Goal: Transaction & Acquisition: Obtain resource

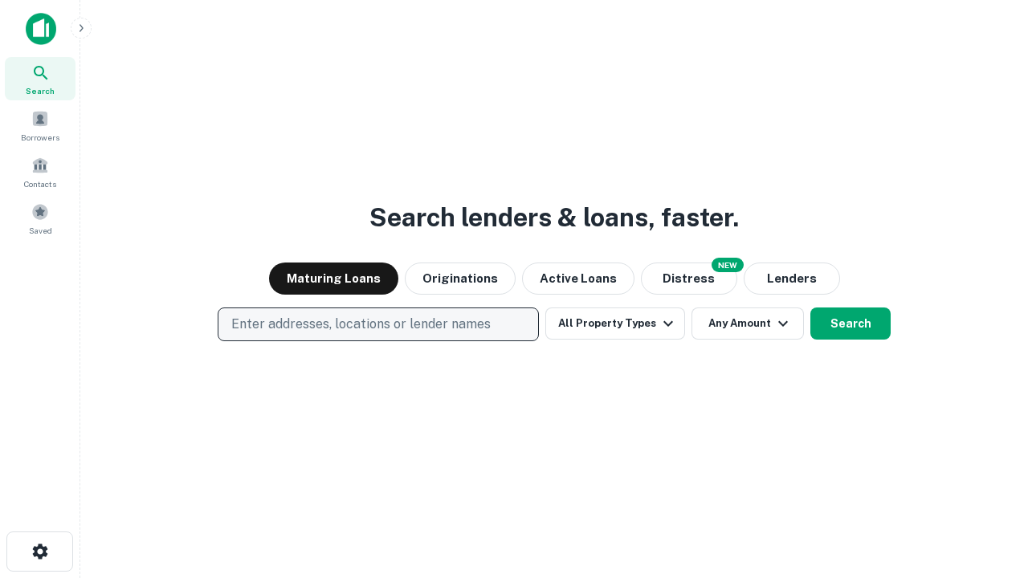
click at [377, 324] on p "Enter addresses, locations or lender names" at bounding box center [360, 324] width 259 height 19
type input "**********"
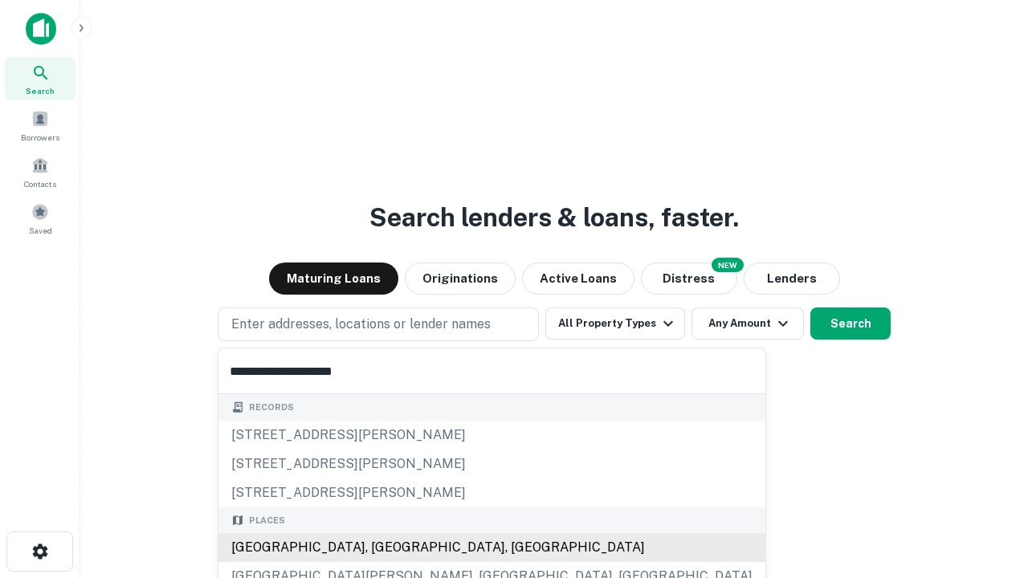
click at [384, 548] on div "Santa Monica, CA, USA" at bounding box center [491, 547] width 547 height 29
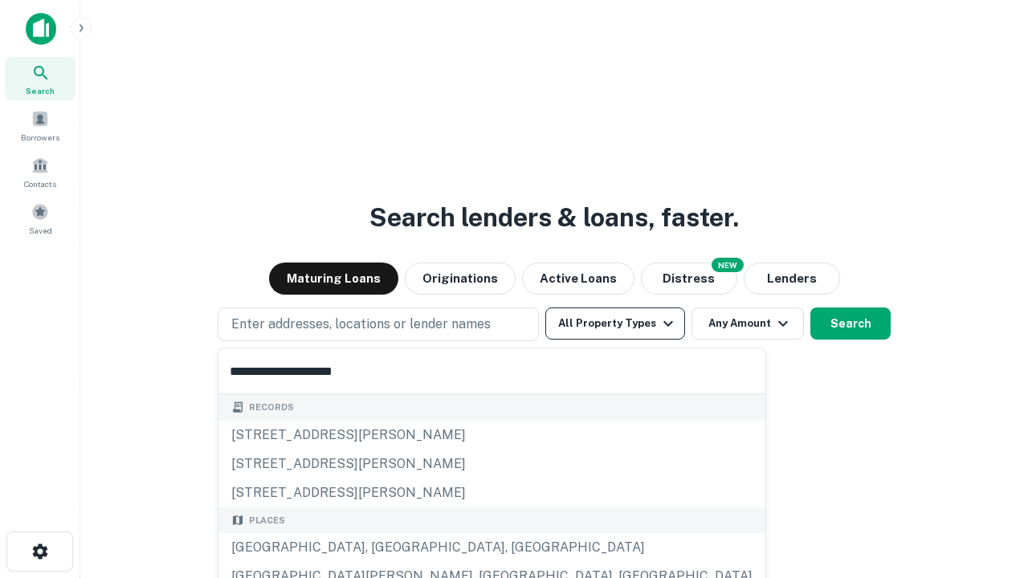
click at [615, 324] on button "All Property Types" at bounding box center [615, 324] width 140 height 32
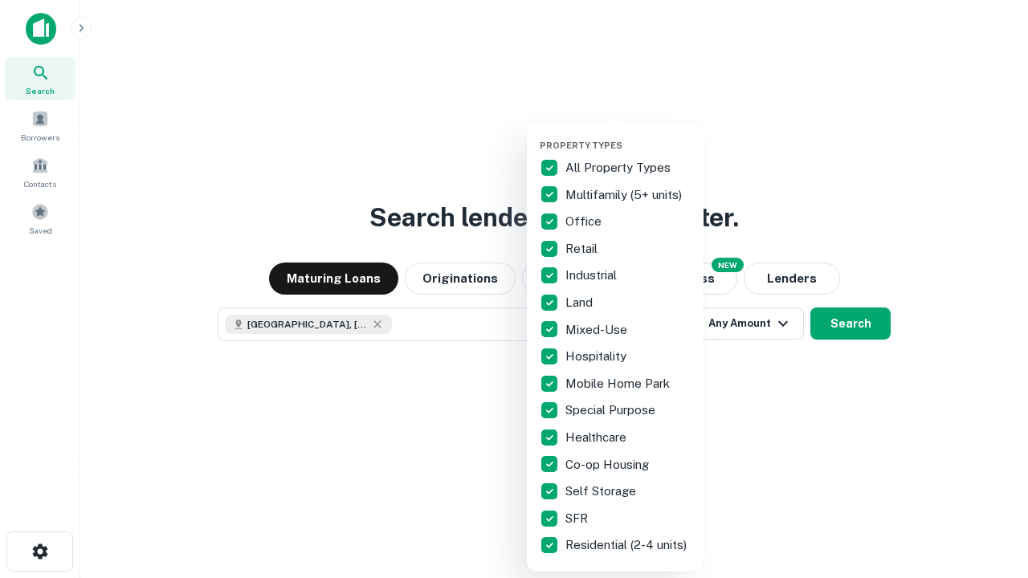
click at [628, 135] on button "button" at bounding box center [628, 135] width 177 height 1
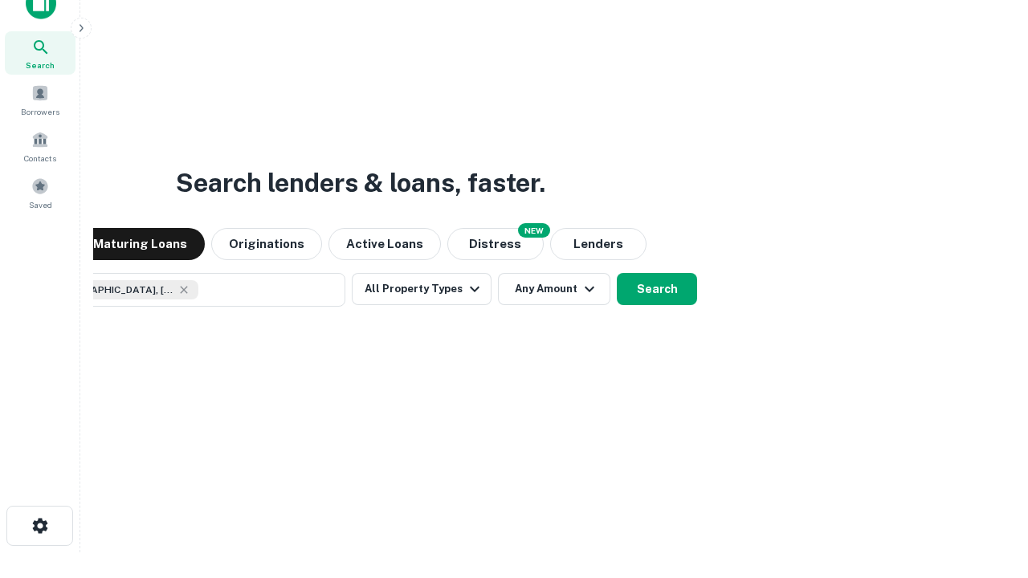
scroll to position [116, 454]
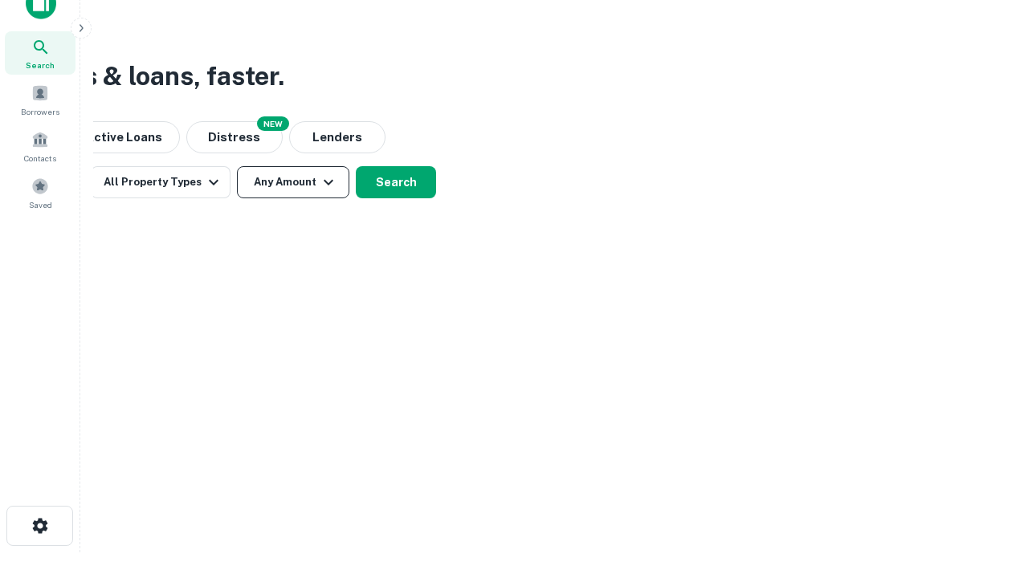
click at [293, 182] on button "Any Amount" at bounding box center [293, 182] width 112 height 32
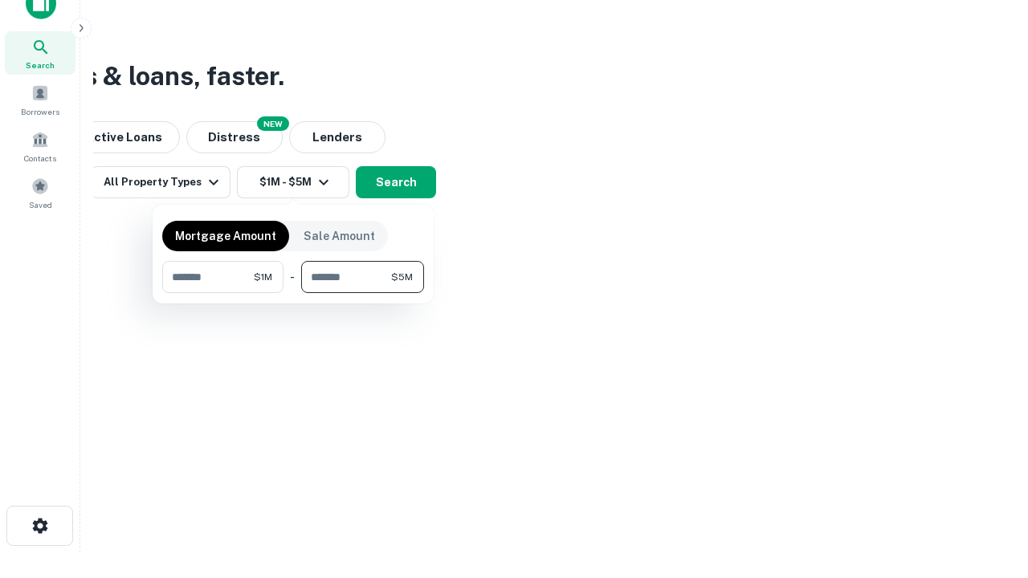
type input "*******"
click at [293, 293] on button "button" at bounding box center [293, 293] width 262 height 1
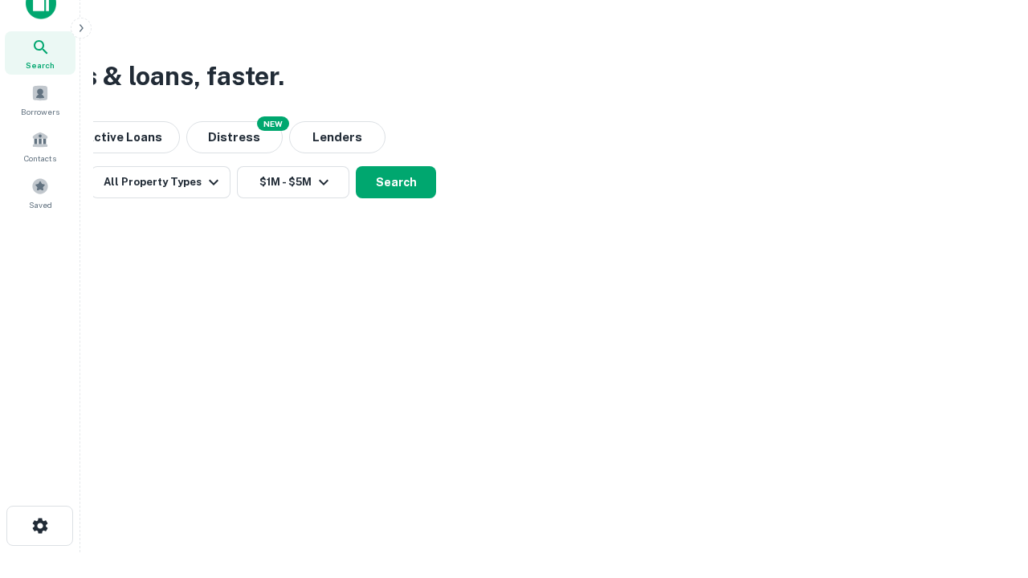
scroll to position [26, 0]
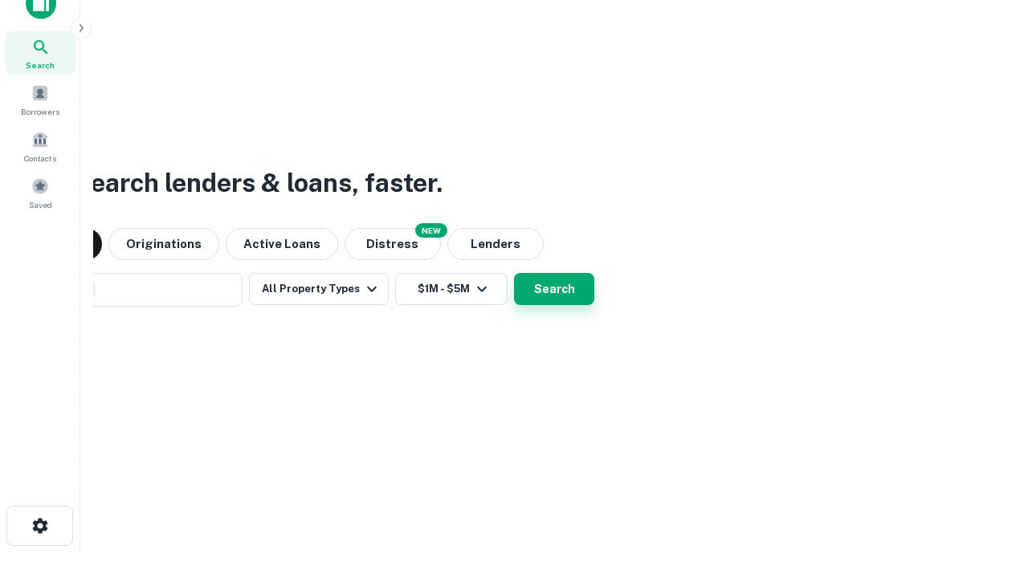
click at [514, 273] on button "Search" at bounding box center [554, 289] width 80 height 32
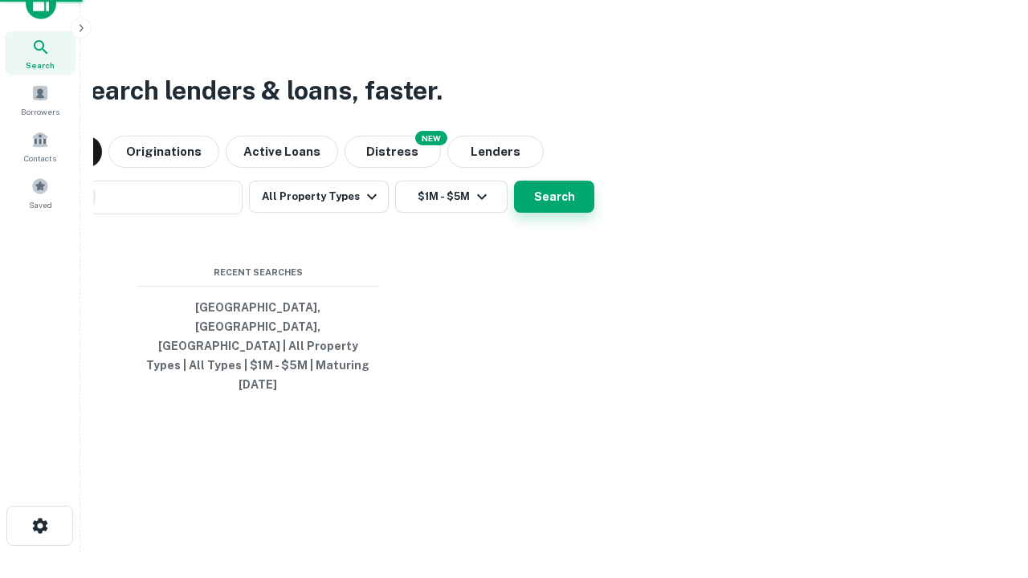
scroll to position [43, 454]
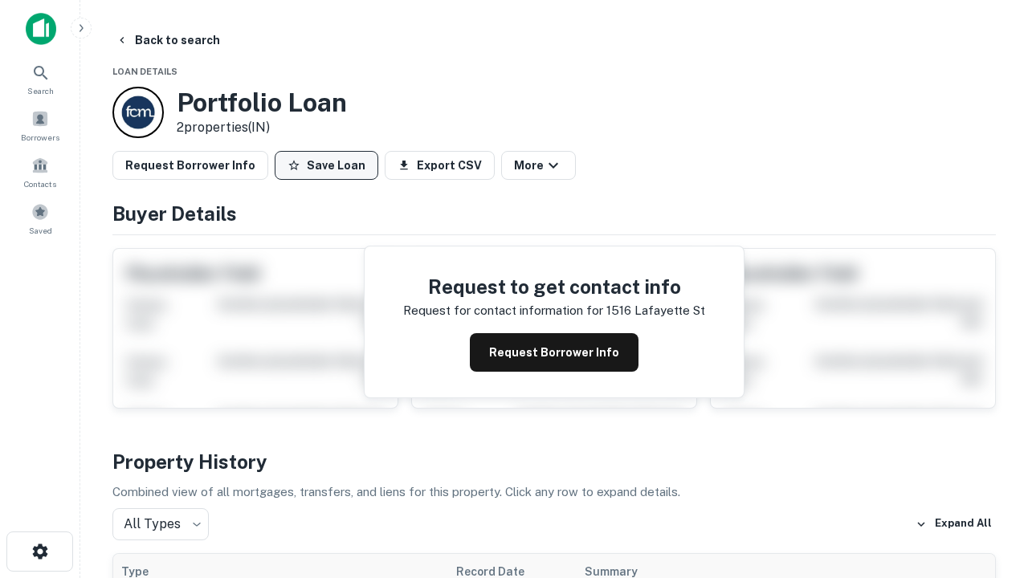
click at [326, 165] on button "Save Loan" at bounding box center [327, 165] width 104 height 29
click at [330, 165] on button "Loan Saved" at bounding box center [330, 165] width 111 height 29
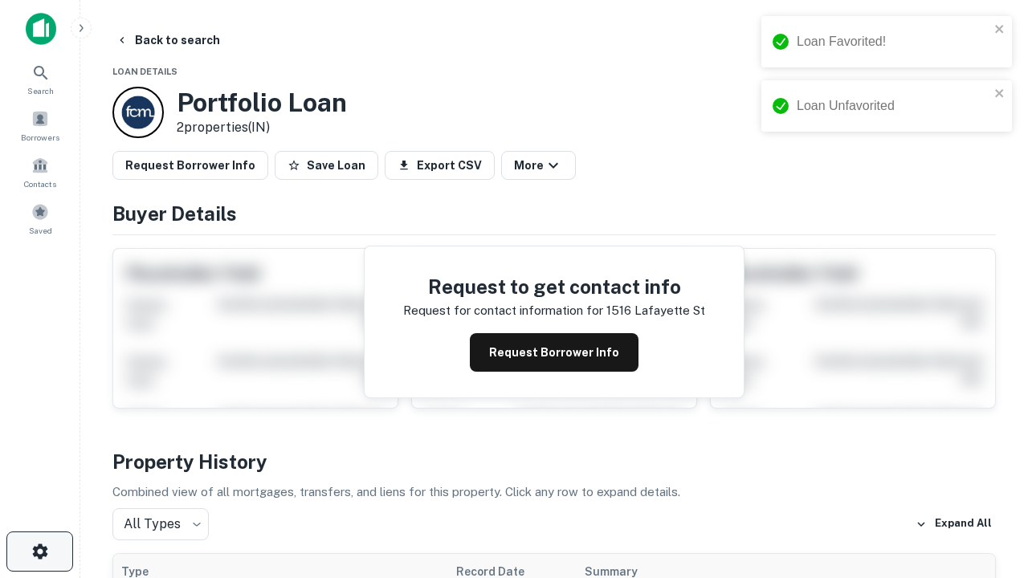
click at [39, 552] on icon "button" at bounding box center [40, 551] width 19 height 19
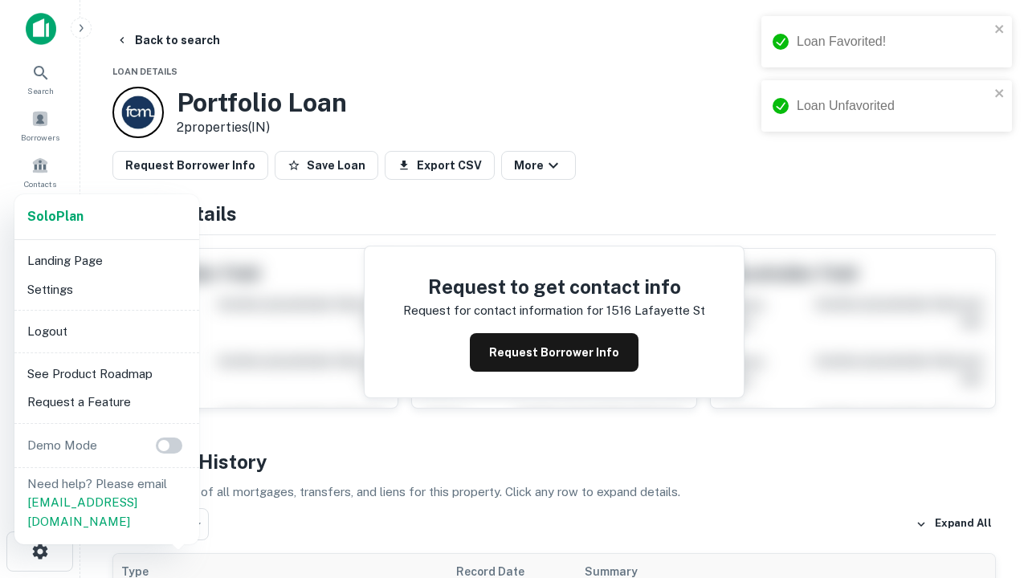
click at [106, 331] on li "Logout" at bounding box center [107, 331] width 172 height 29
